Goal: Task Accomplishment & Management: Use online tool/utility

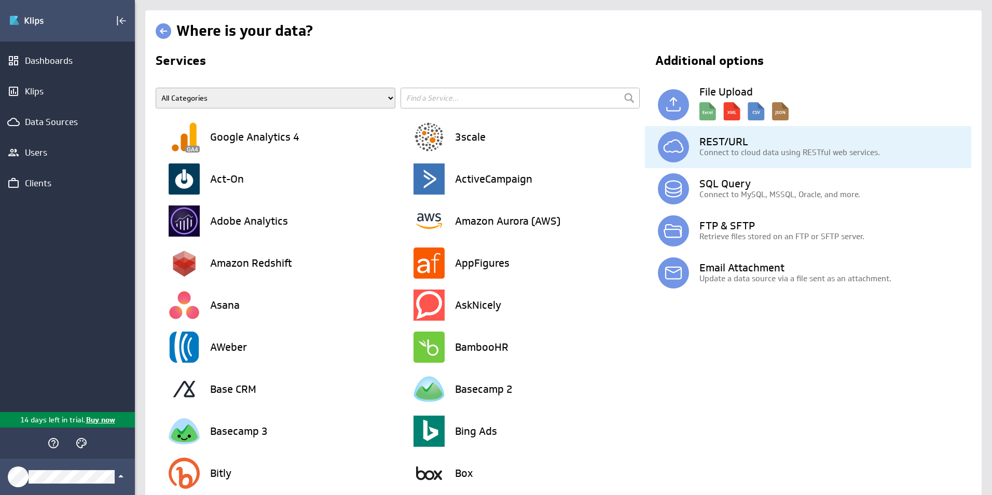
click at [726, 147] on p "Connect to cloud data using RESTful web services." at bounding box center [835, 152] width 272 height 11
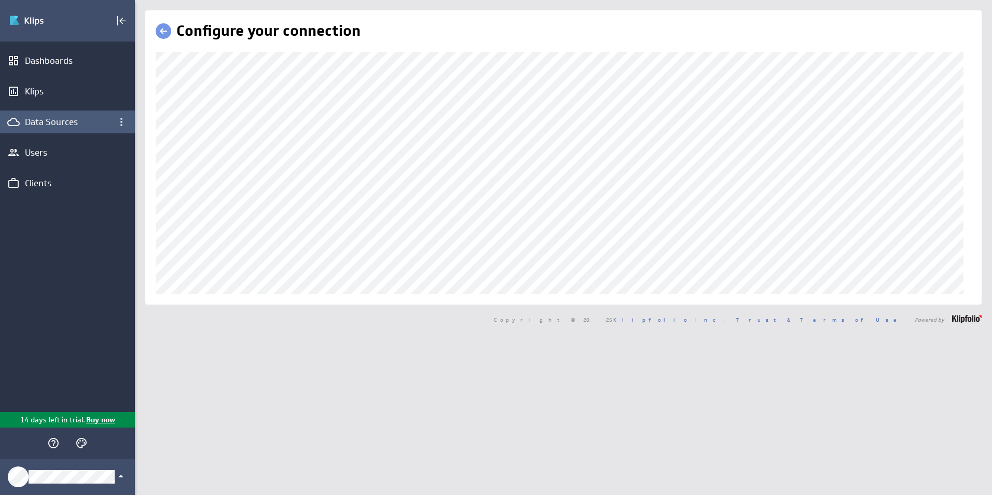
click at [50, 123] on div "Data Sources" at bounding box center [67, 121] width 85 height 11
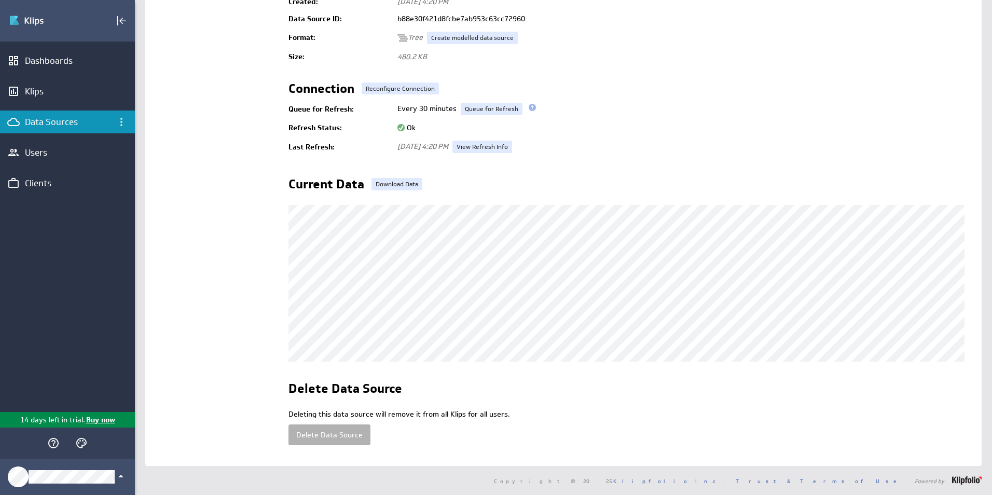
scroll to position [153, 0]
